Goal: Find specific page/section: Find specific page/section

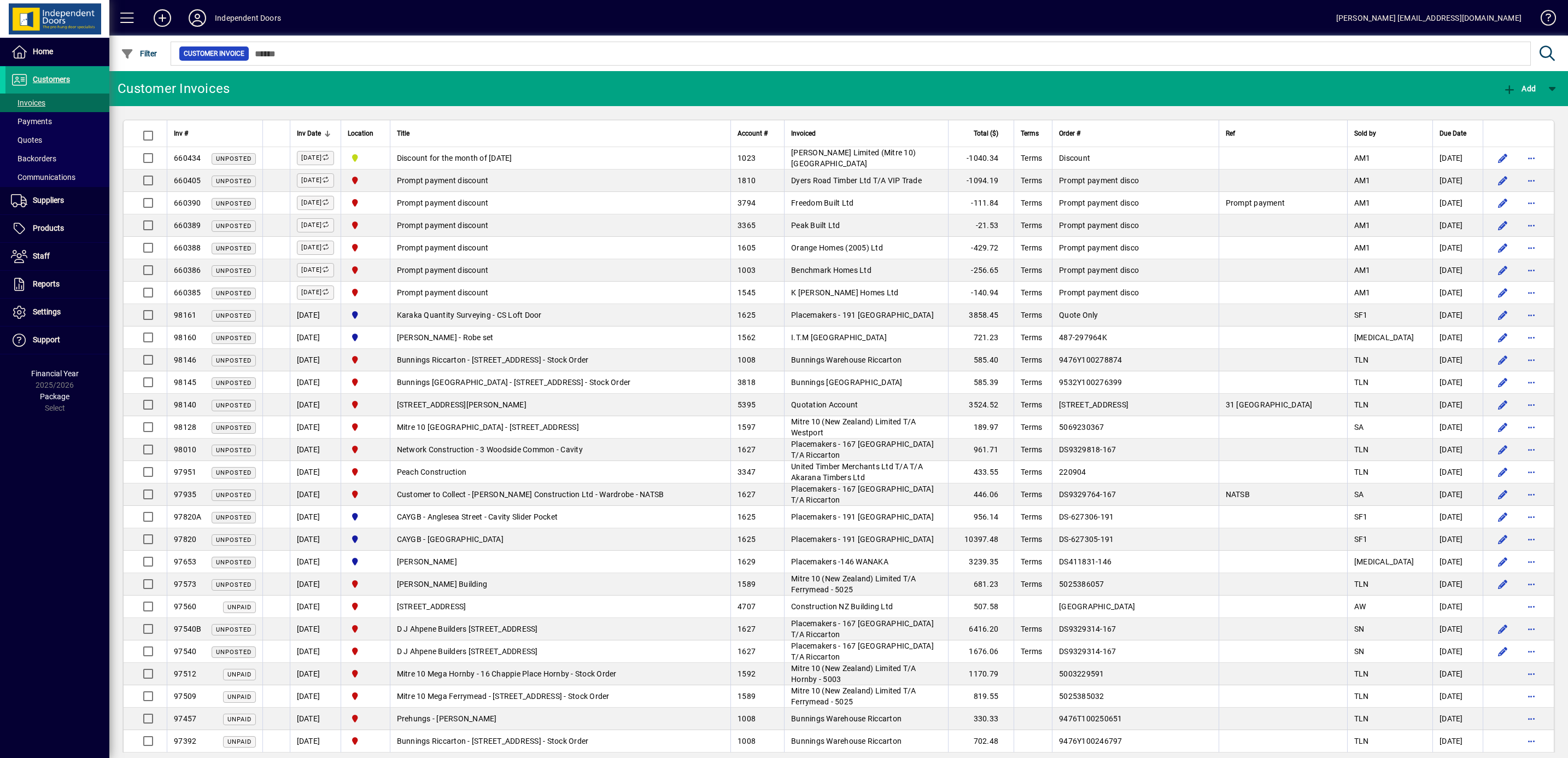
click at [320, 51] on input "text" at bounding box center [886, 54] width 1273 height 15
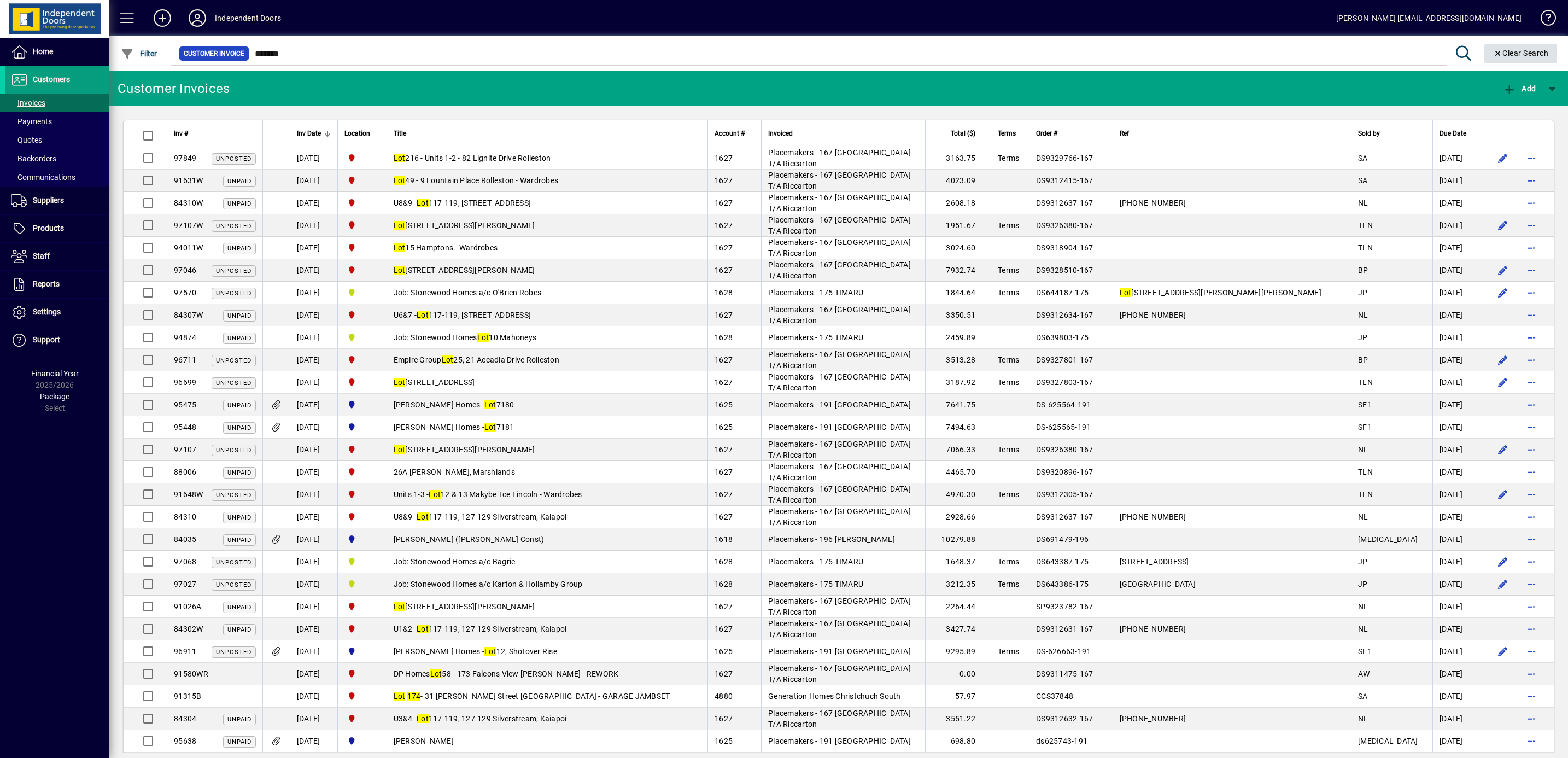
type input "*******"
click at [1495, 53] on icon "Clear" at bounding box center [1497, 54] width 10 height 8
